Goal: Task Accomplishment & Management: Manage account settings

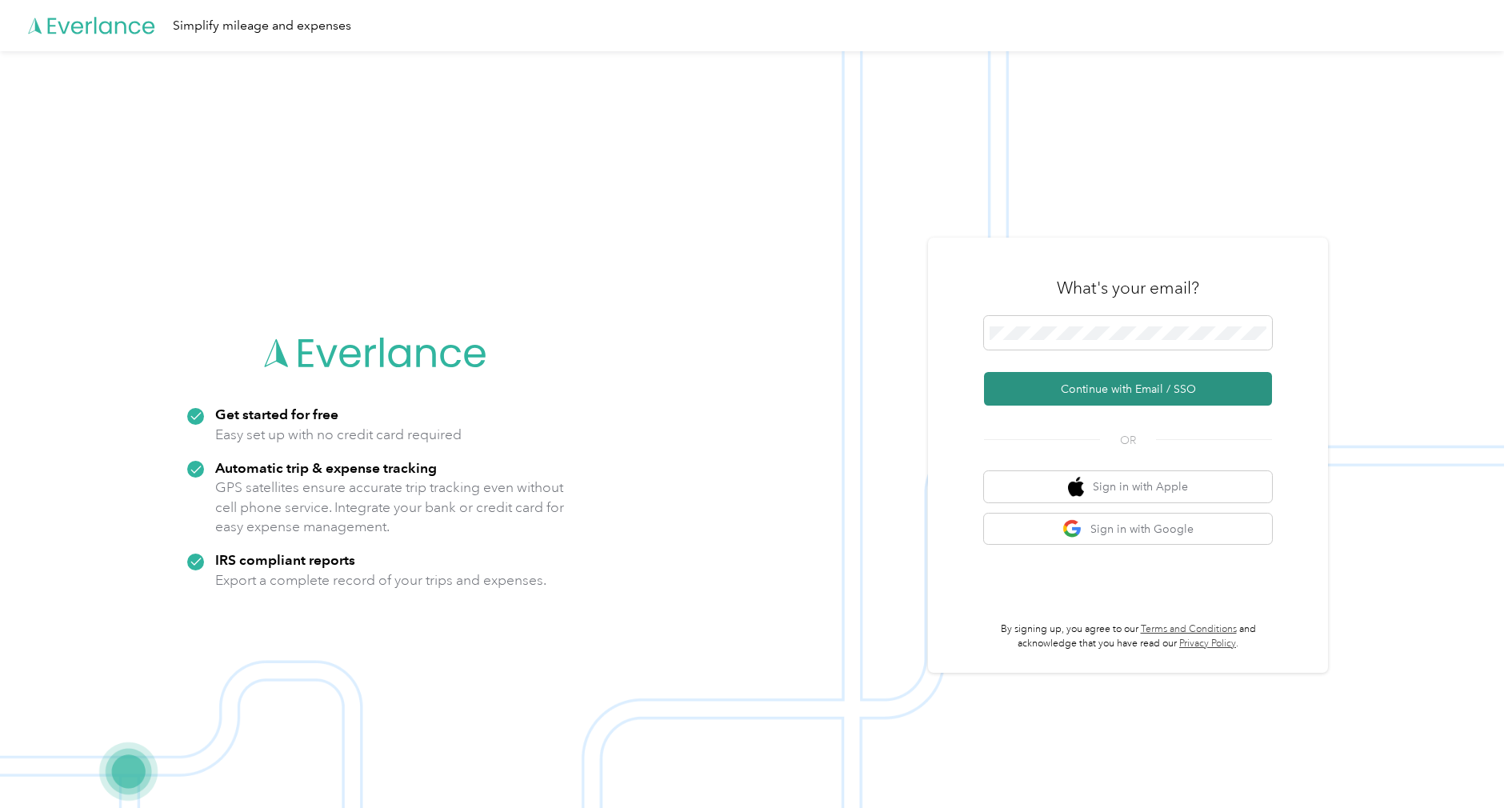
click at [1145, 390] on button "Continue with Email / SSO" at bounding box center [1128, 389] width 288 height 33
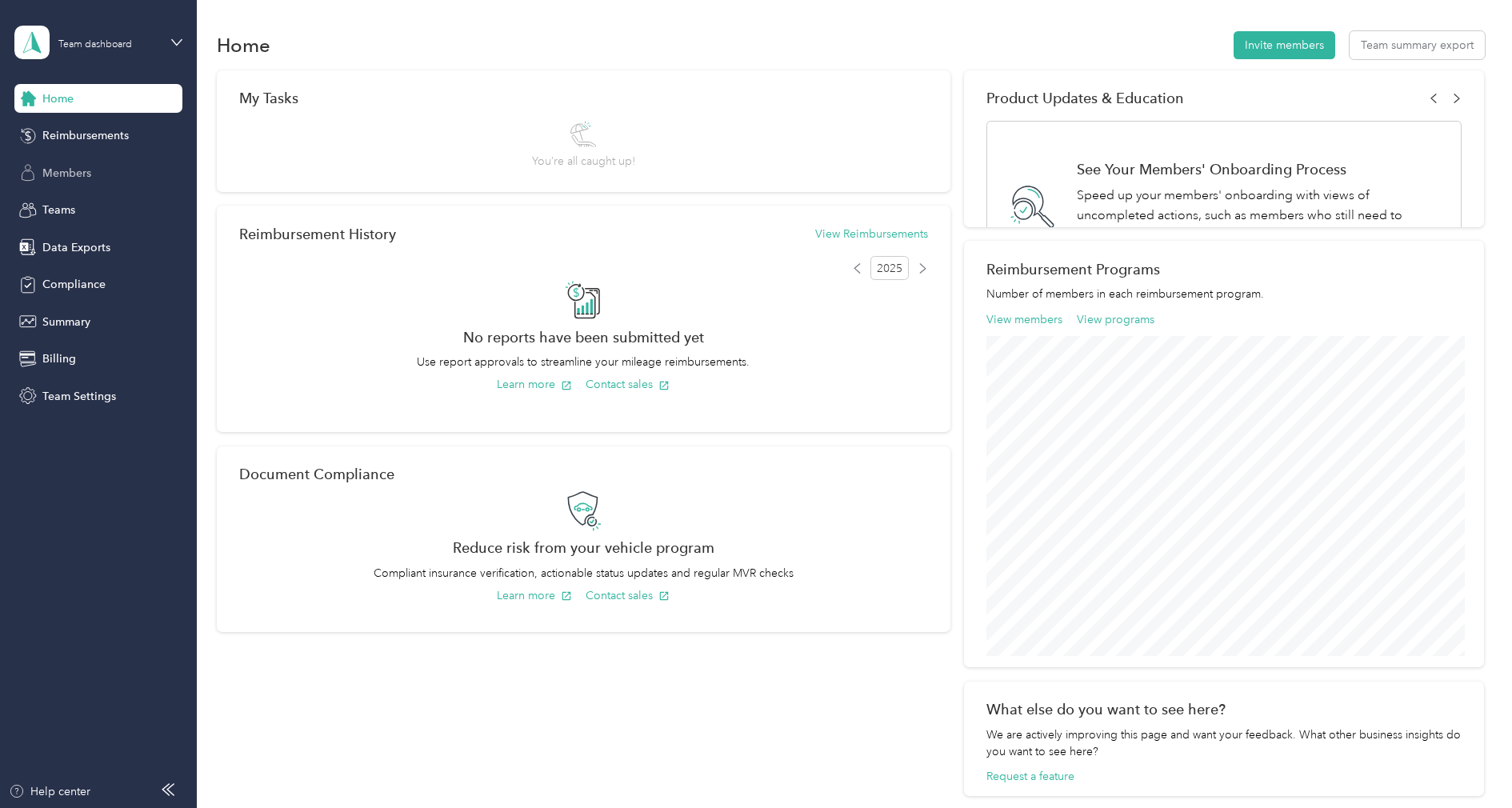
click at [92, 172] on div "Members" at bounding box center [98, 172] width 168 height 29
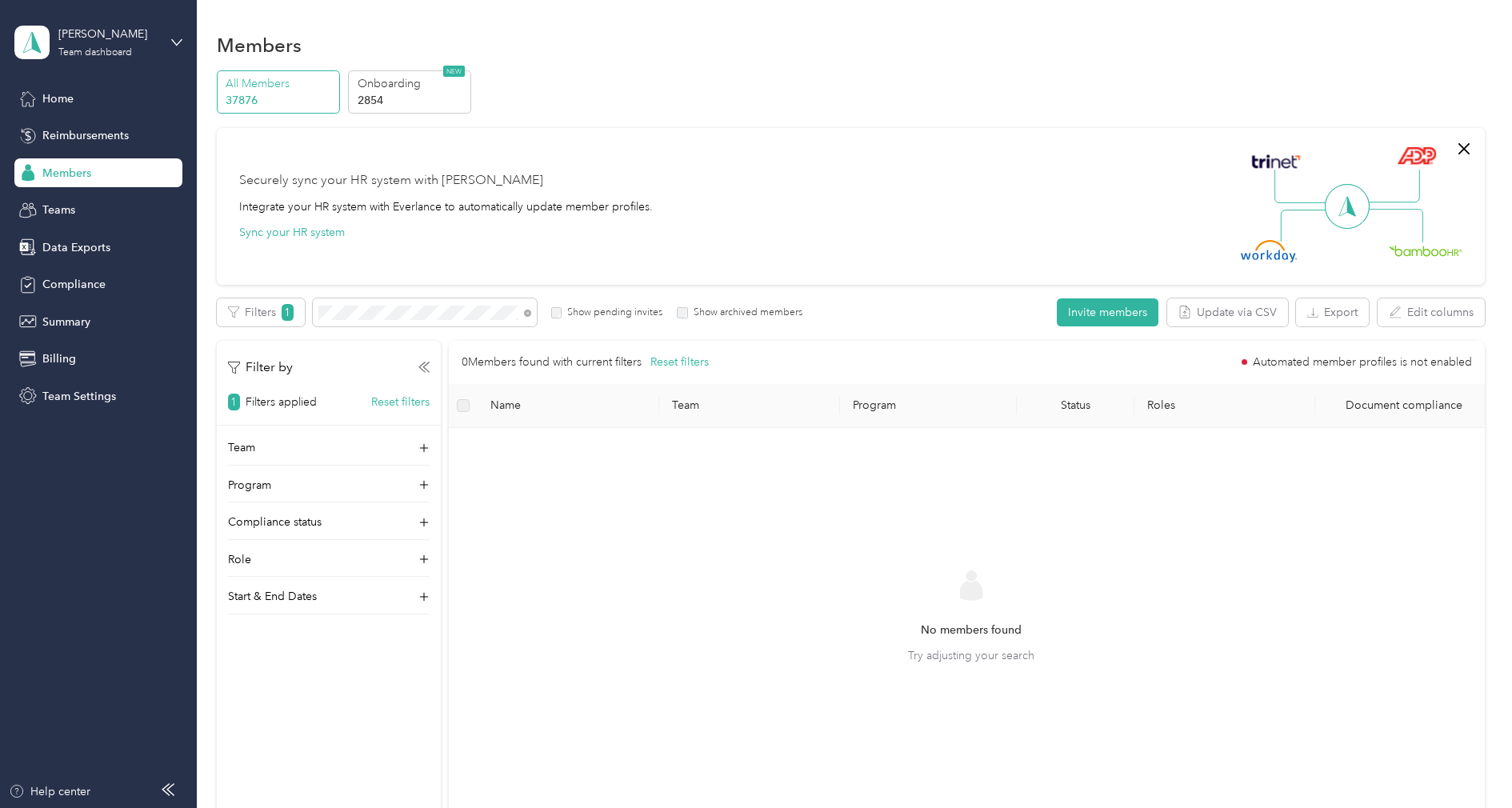
click at [599, 319] on div "Filters 1 Show pending invites Show archived members" at bounding box center [510, 312] width 585 height 28
click at [604, 317] on label "Show pending invites" at bounding box center [612, 313] width 101 height 14
click at [694, 309] on label "Show archived members" at bounding box center [745, 313] width 114 height 14
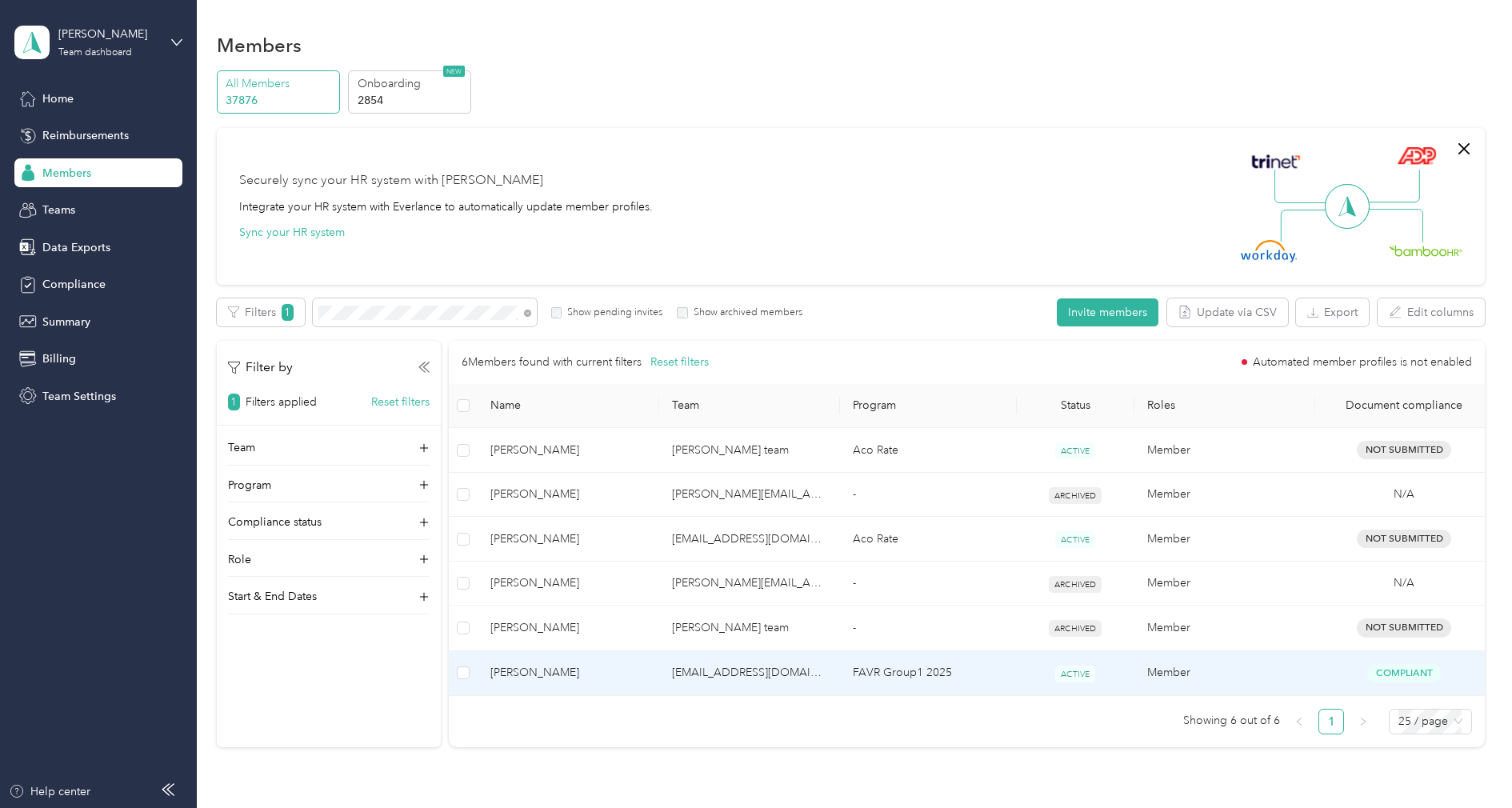
click at [560, 669] on span "[PERSON_NAME]" at bounding box center [568, 673] width 155 height 18
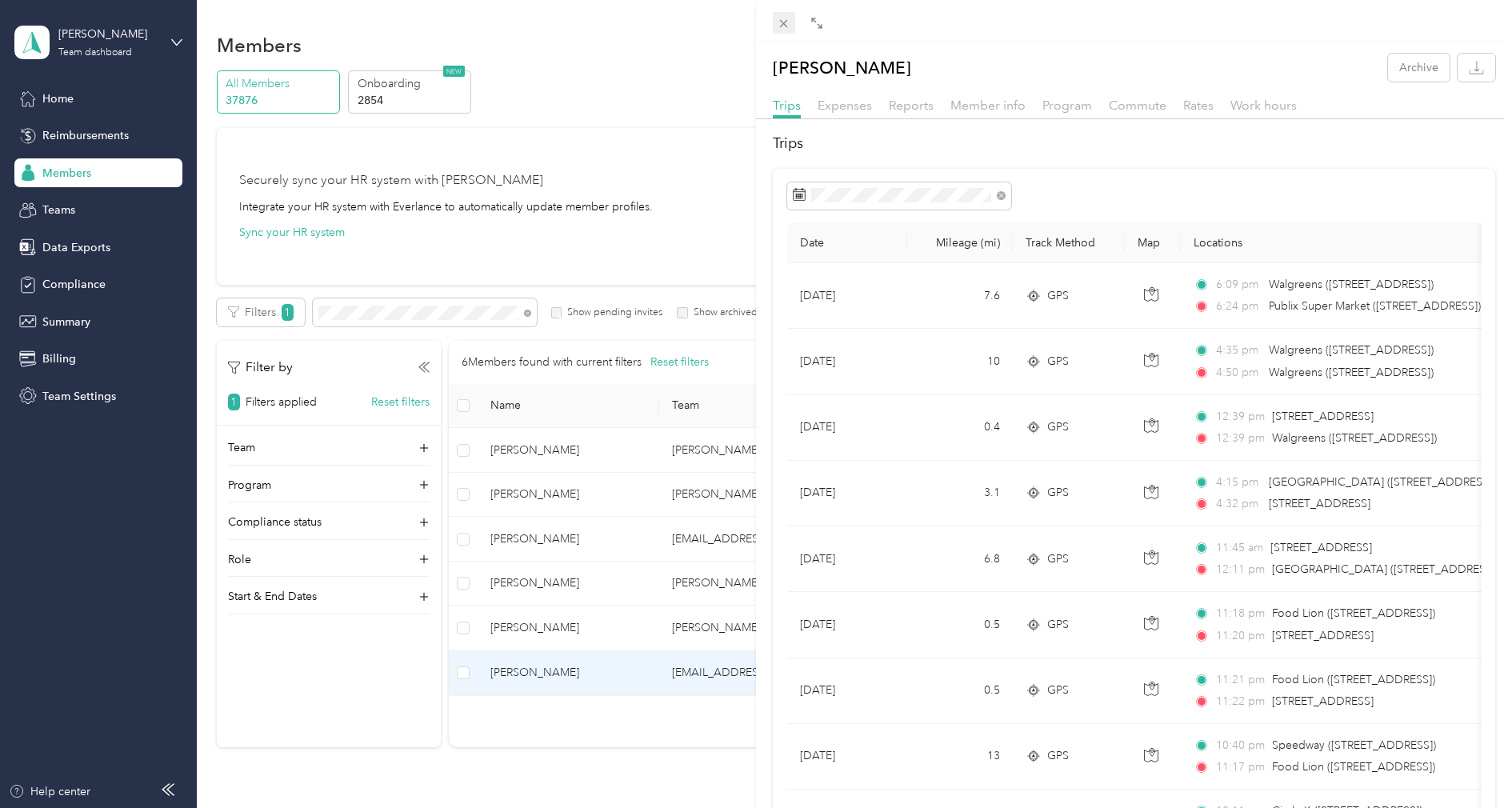
click at [789, 24] on icon at bounding box center [782, 23] width 13 height 13
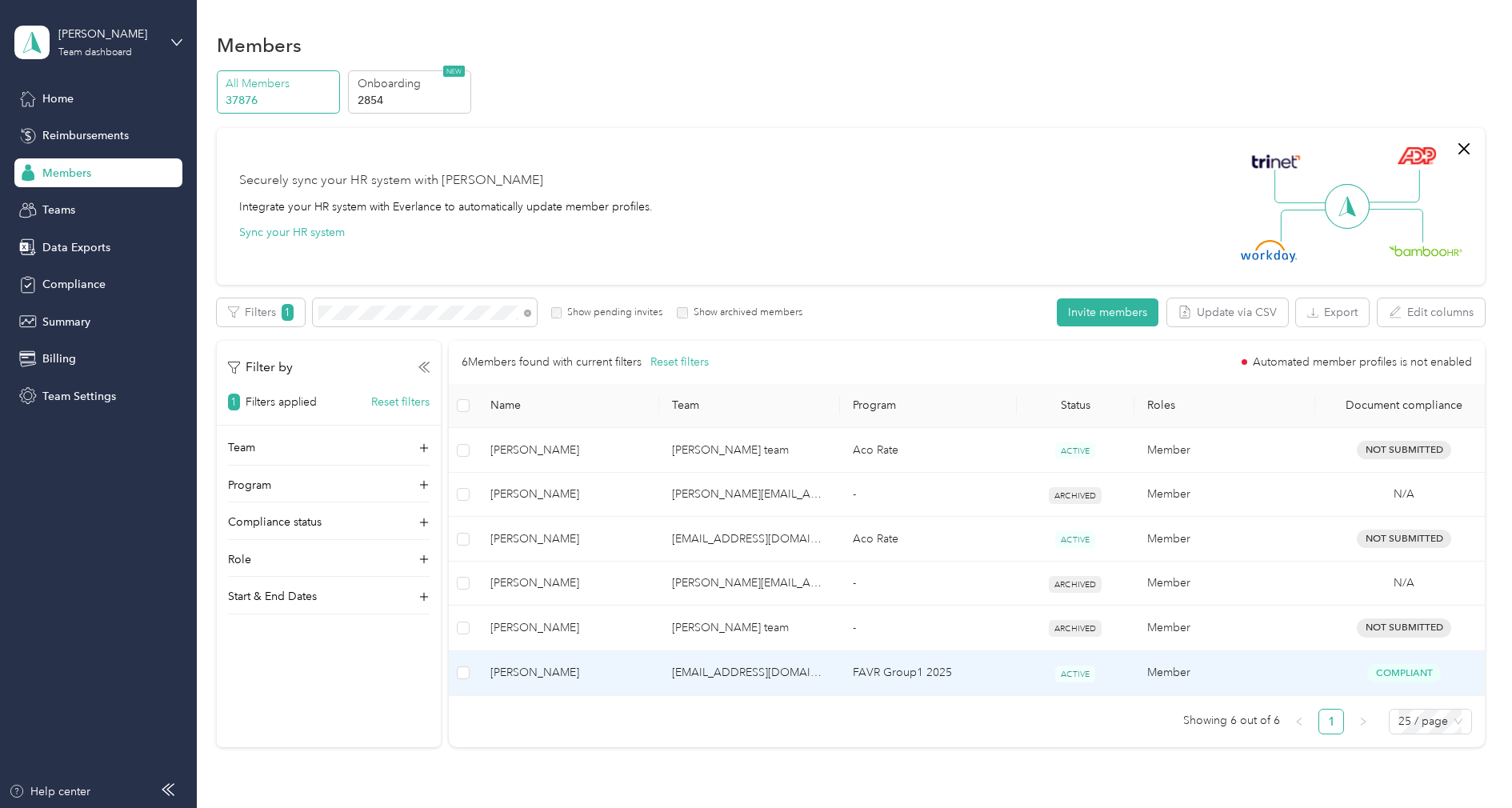
click at [599, 664] on span "[PERSON_NAME]" at bounding box center [568, 673] width 155 height 18
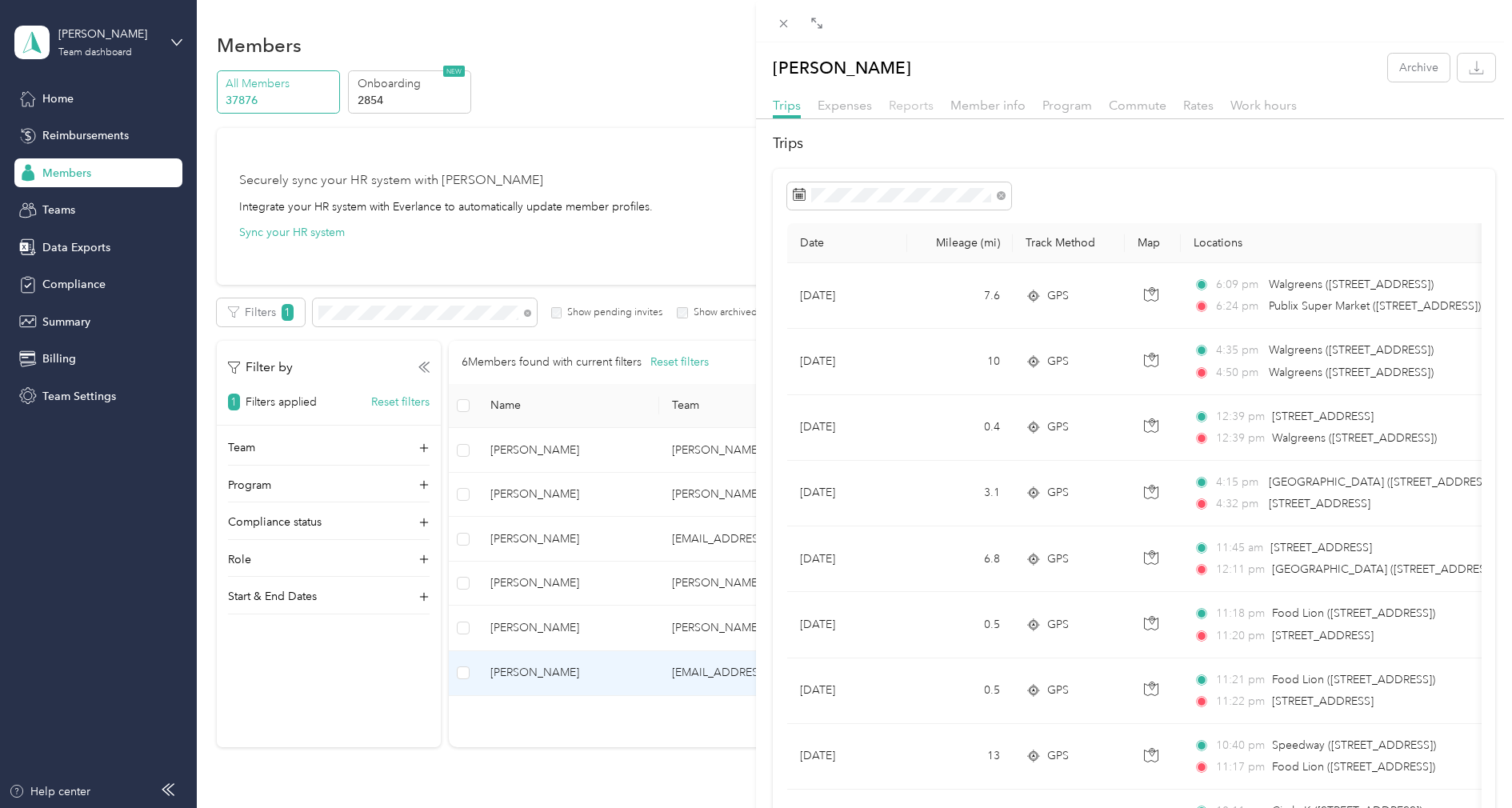
click at [915, 102] on span "Reports" at bounding box center [911, 105] width 45 height 15
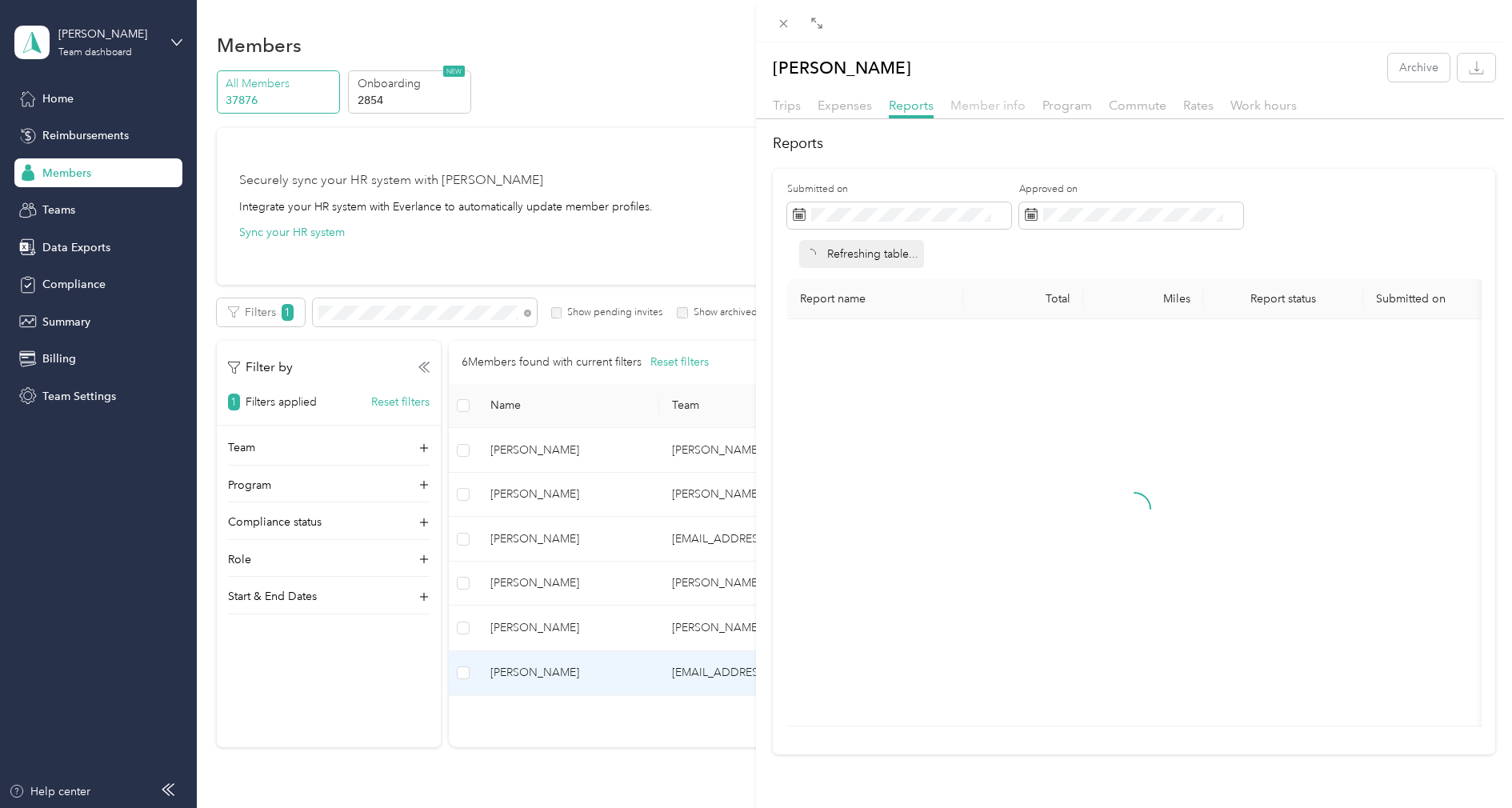
click at [972, 100] on span "Member info" at bounding box center [988, 105] width 76 height 15
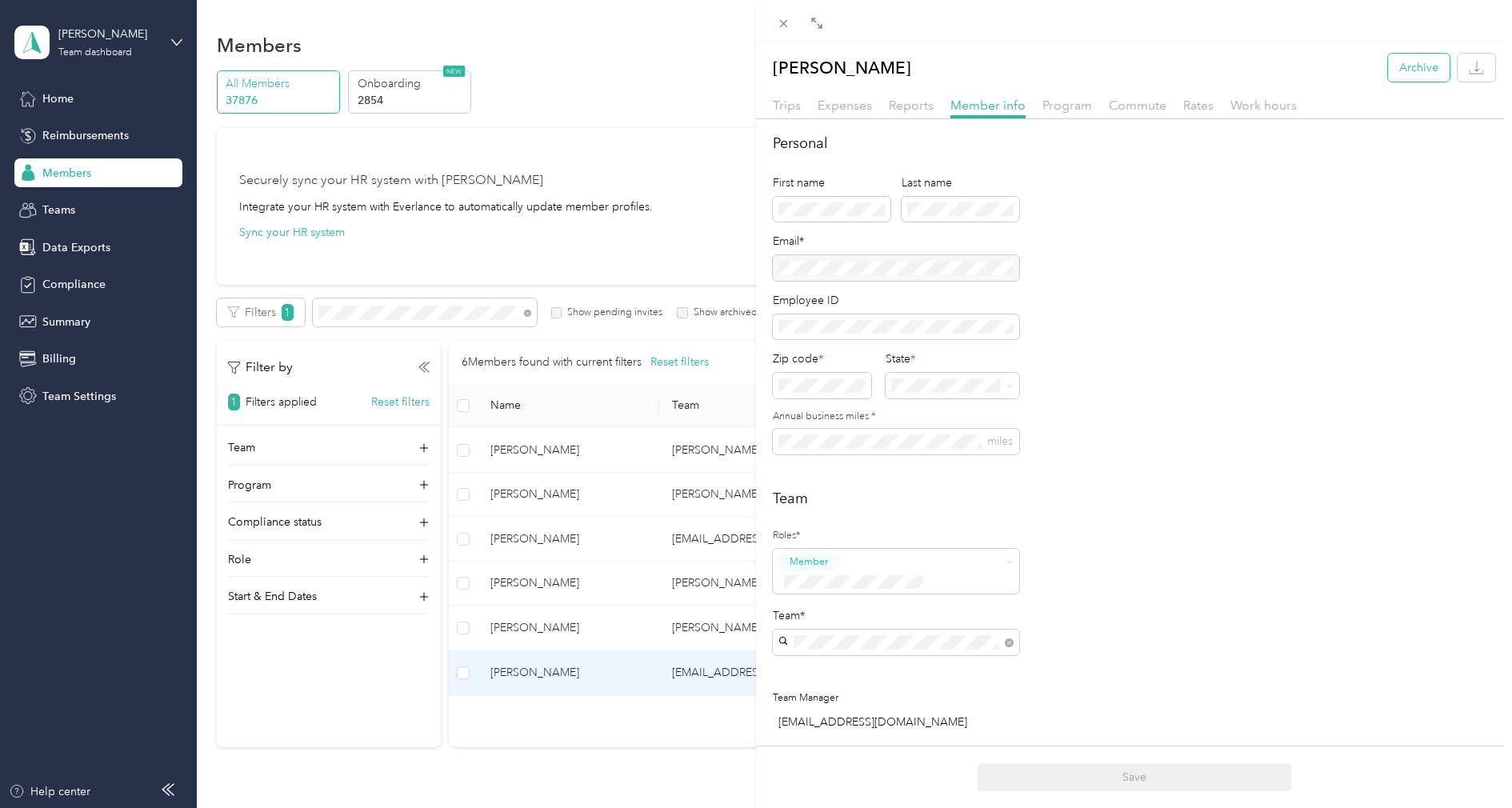
click at [1419, 62] on button "Archive" at bounding box center [1418, 68] width 62 height 28
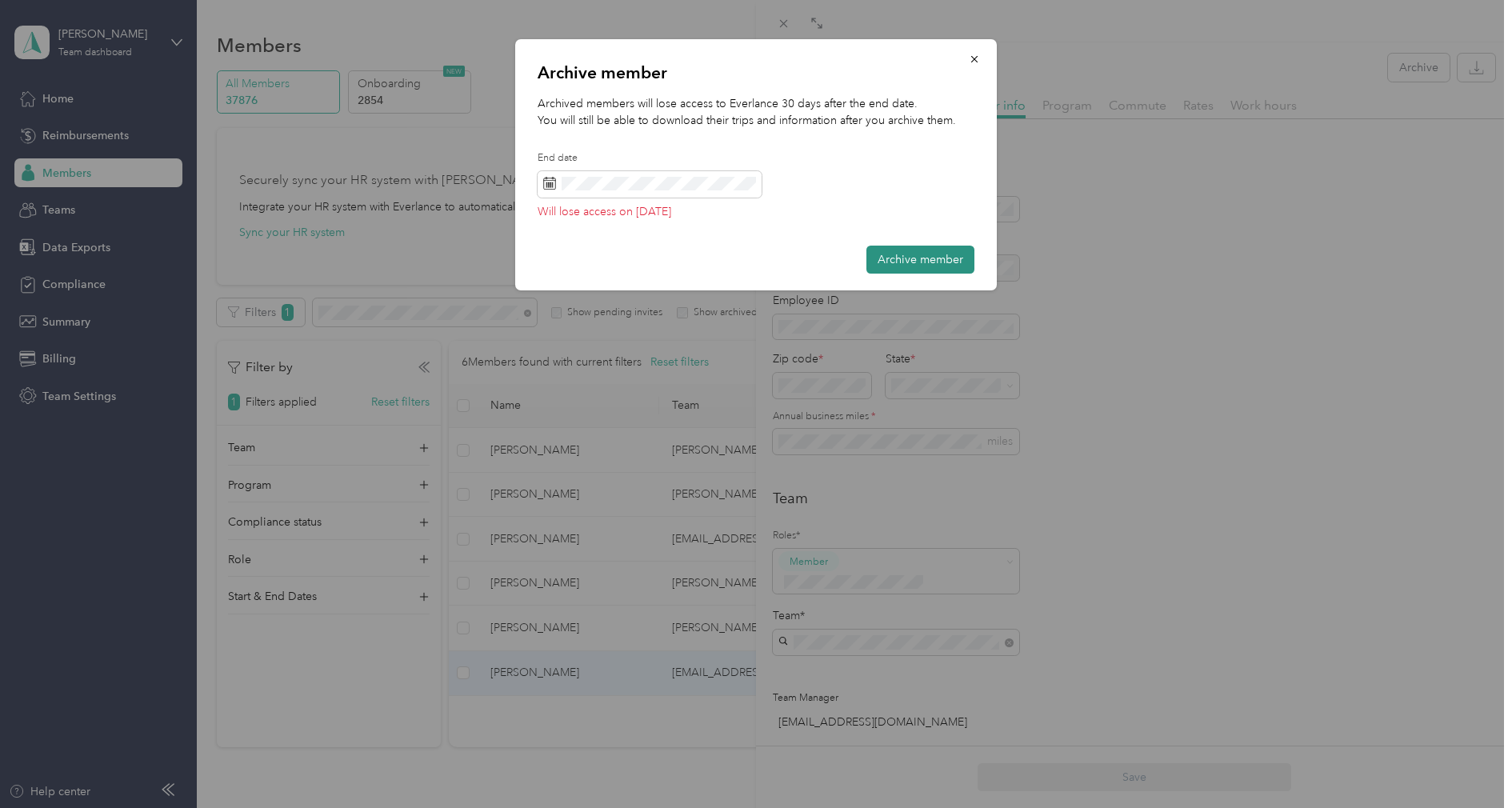
click at [916, 256] on button "Archive member" at bounding box center [920, 259] width 108 height 28
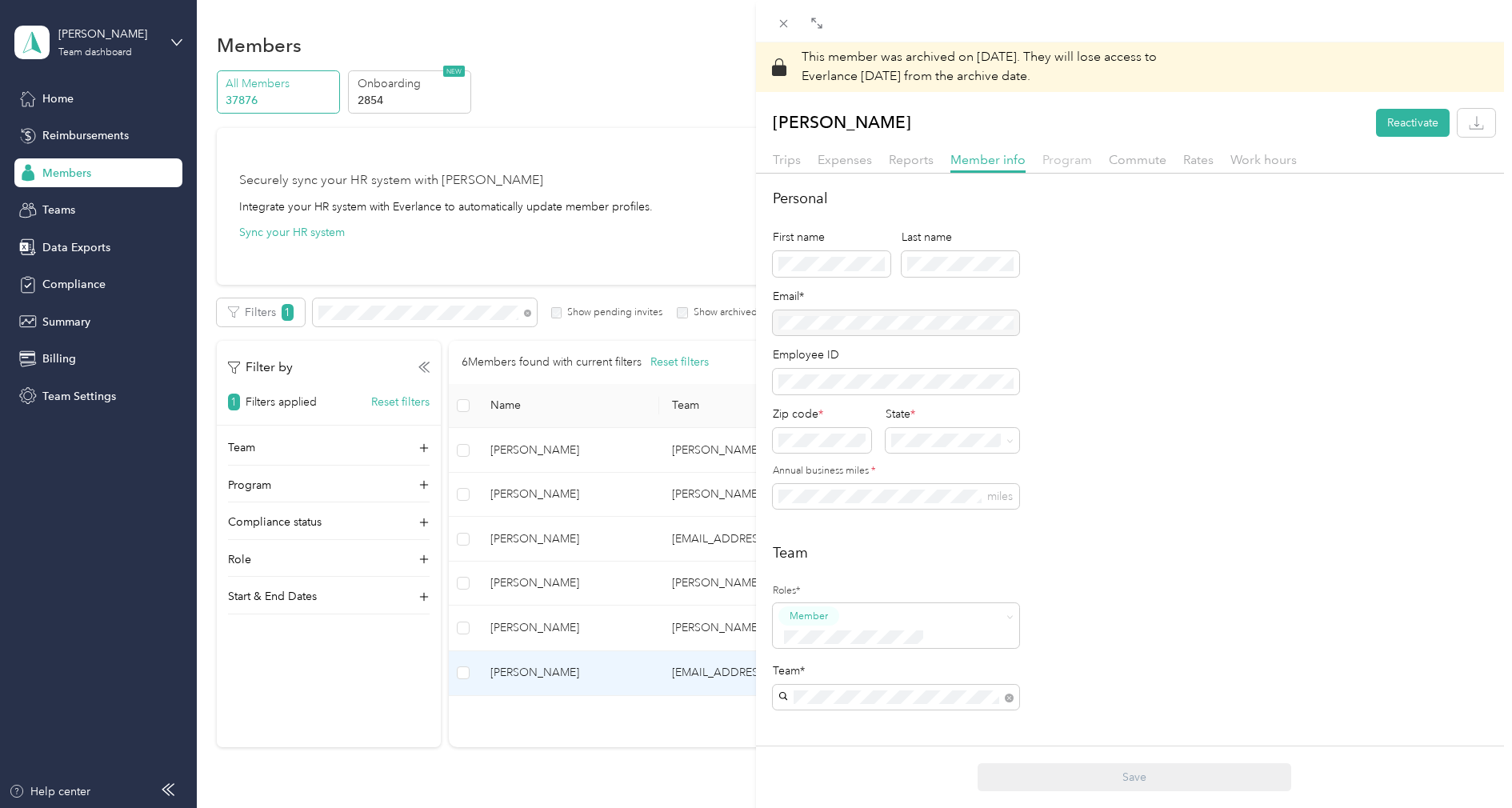
click at [1073, 164] on span "Program" at bounding box center [1066, 159] width 49 height 15
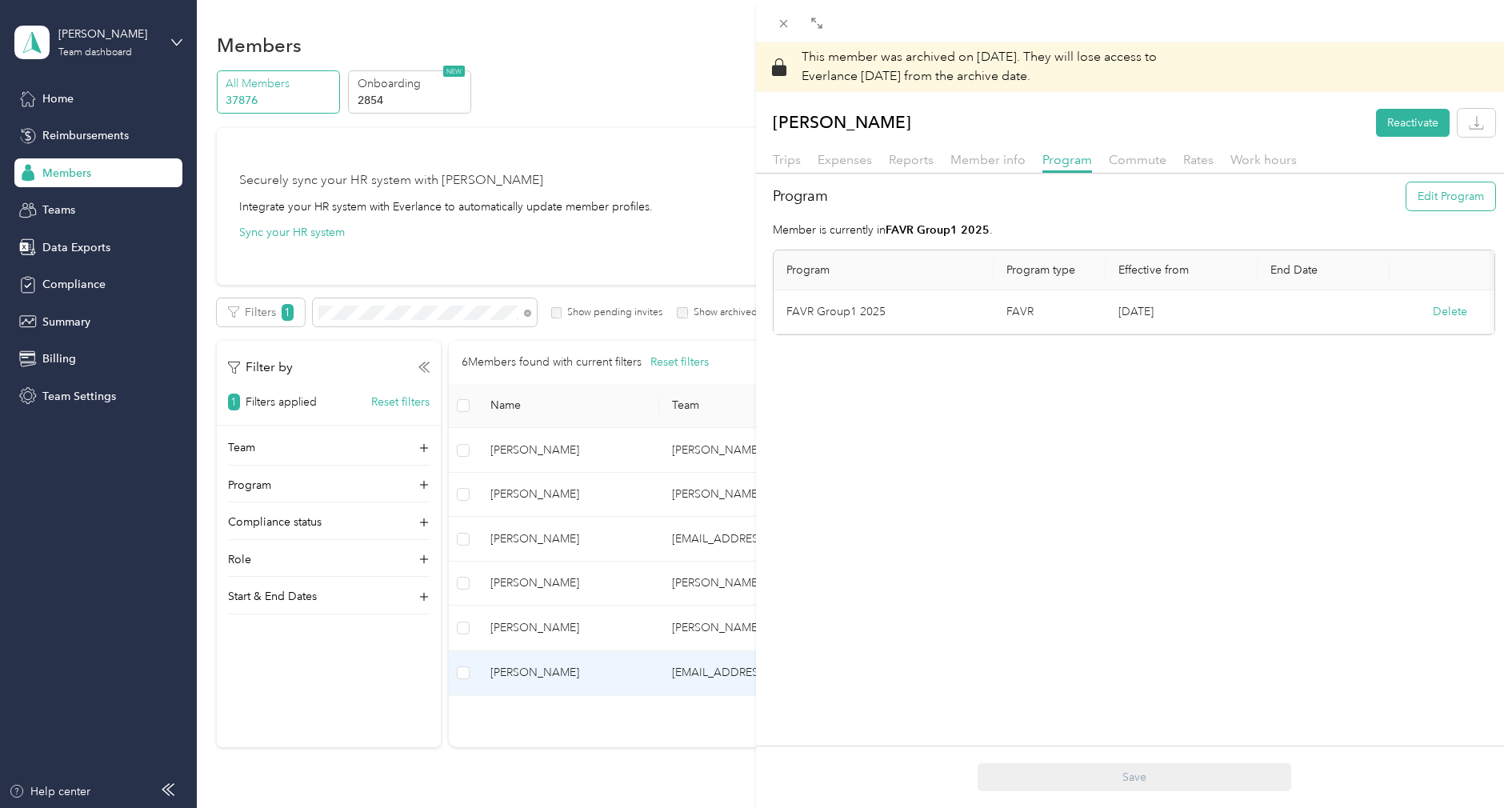
click at [1436, 195] on button "Edit Program" at bounding box center [1450, 196] width 89 height 28
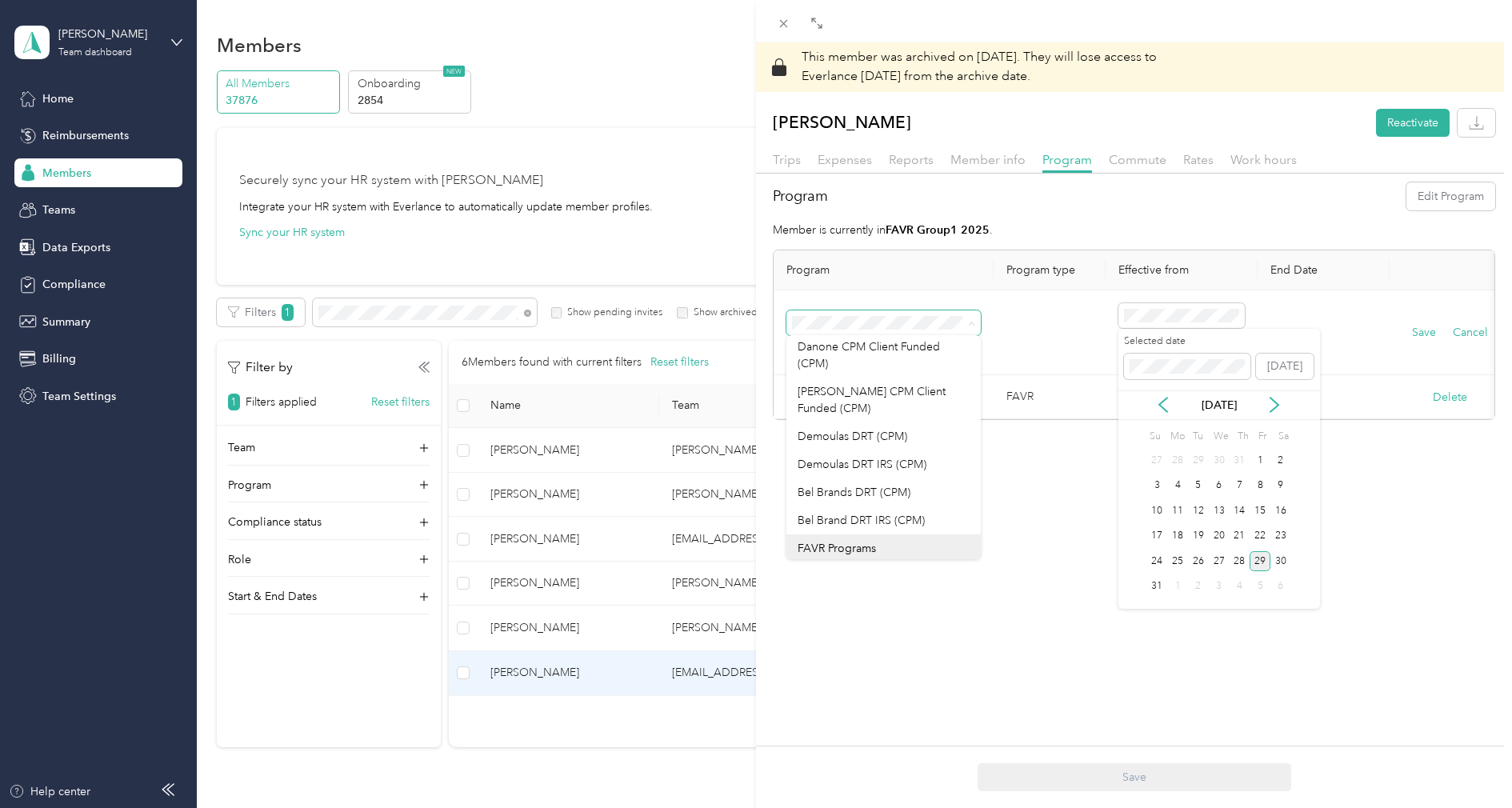
scroll to position [359, 0]
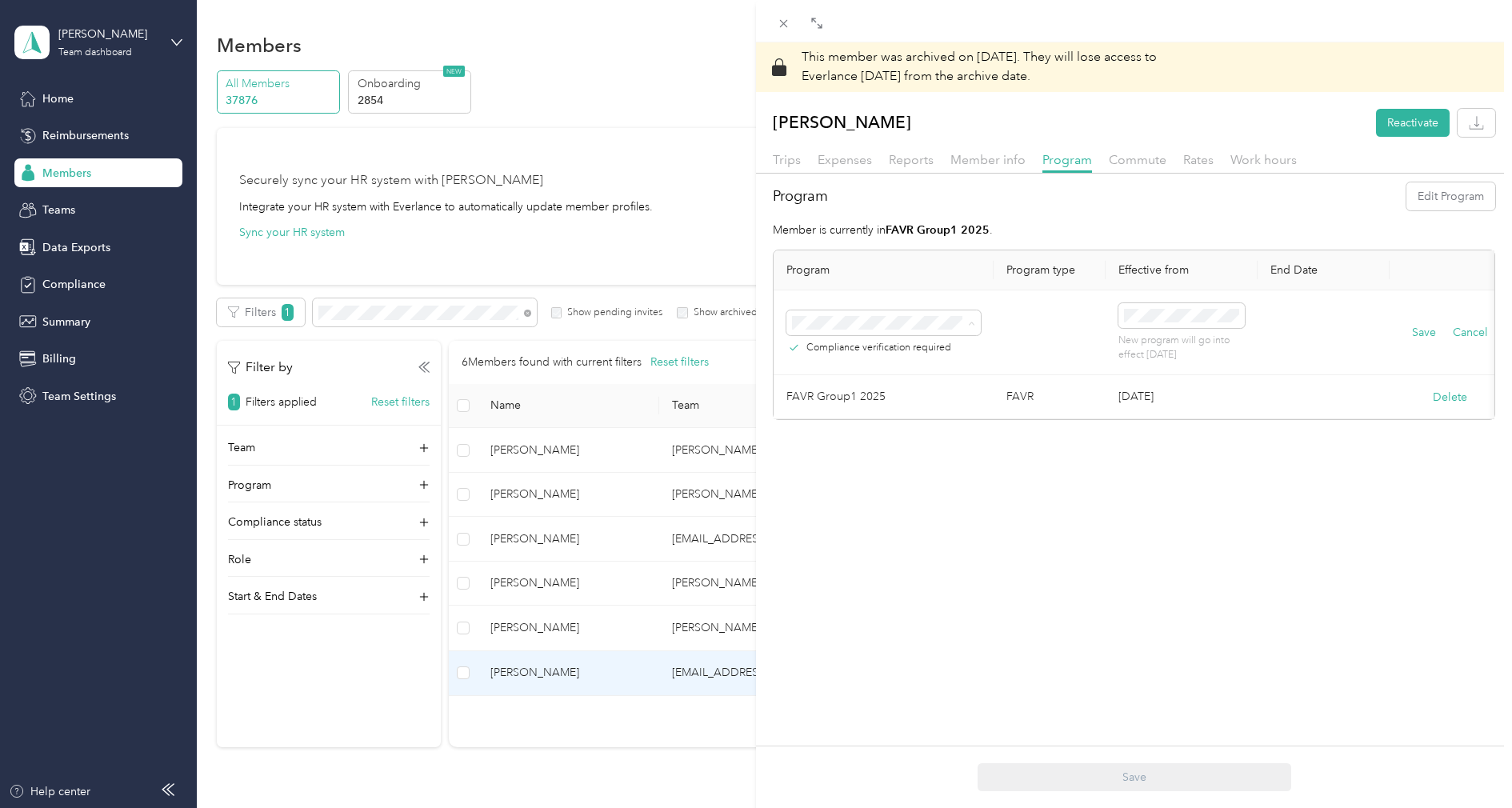
click at [876, 587] on div "No program" at bounding box center [883, 595] width 172 height 17
click at [1419, 328] on button "Save" at bounding box center [1423, 332] width 24 height 18
click at [785, 22] on icon at bounding box center [782, 23] width 13 height 13
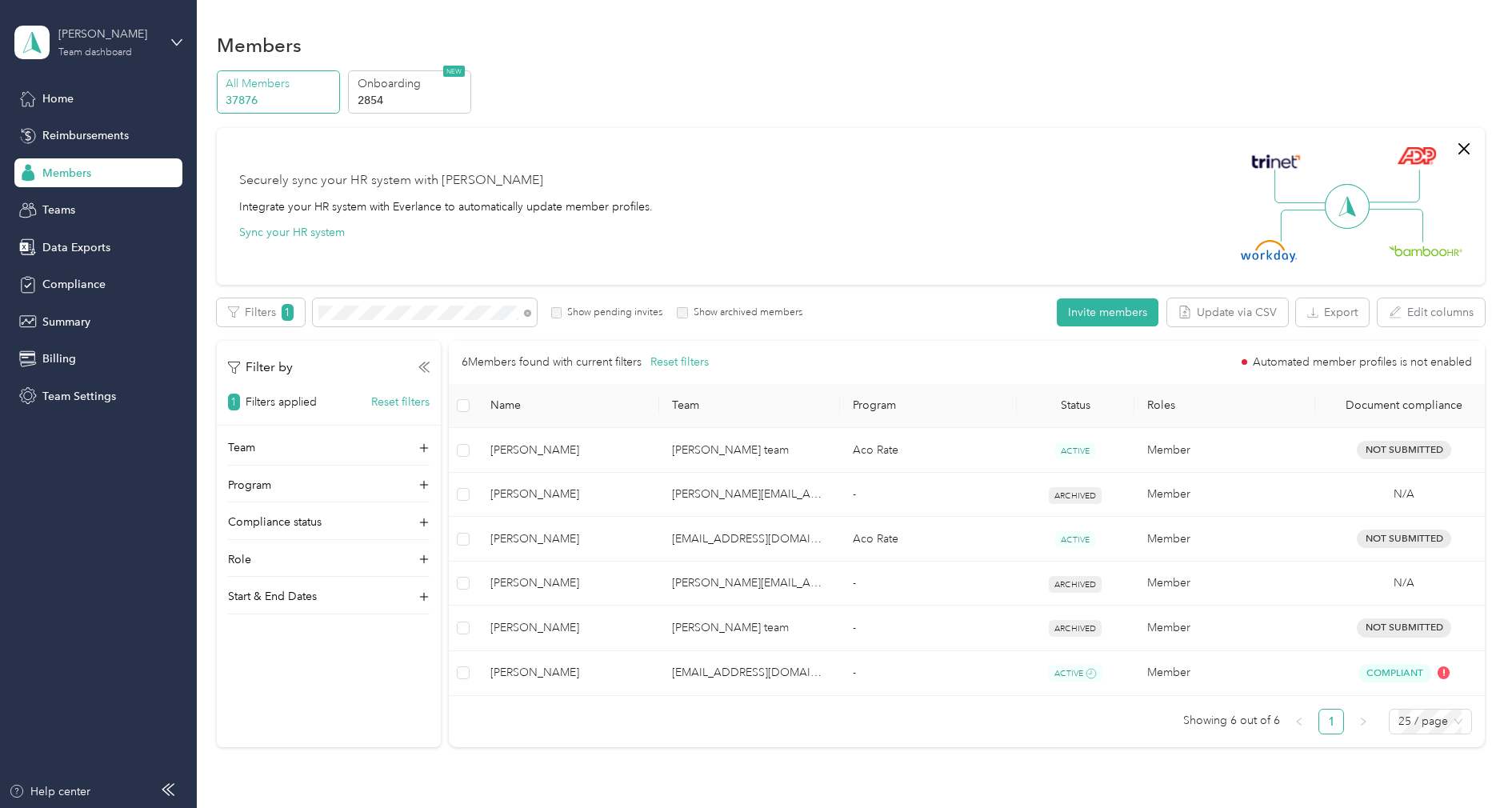
click at [94, 38] on div "[PERSON_NAME]" at bounding box center [108, 33] width 100 height 17
click at [75, 196] on div "Log out" at bounding box center [60, 204] width 62 height 17
